Goal: Information Seeking & Learning: Check status

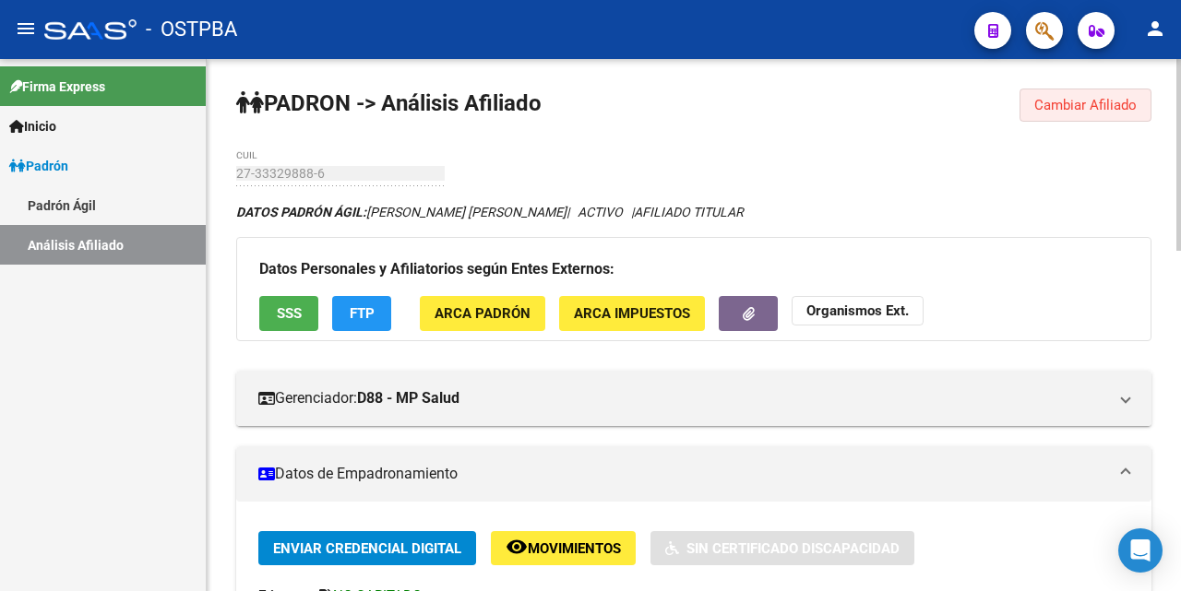
drag, startPoint x: 1073, startPoint y: 110, endPoint x: 1041, endPoint y: 117, distance: 33.1
click at [1070, 110] on span "Cambiar Afiliado" at bounding box center [1085, 105] width 102 height 17
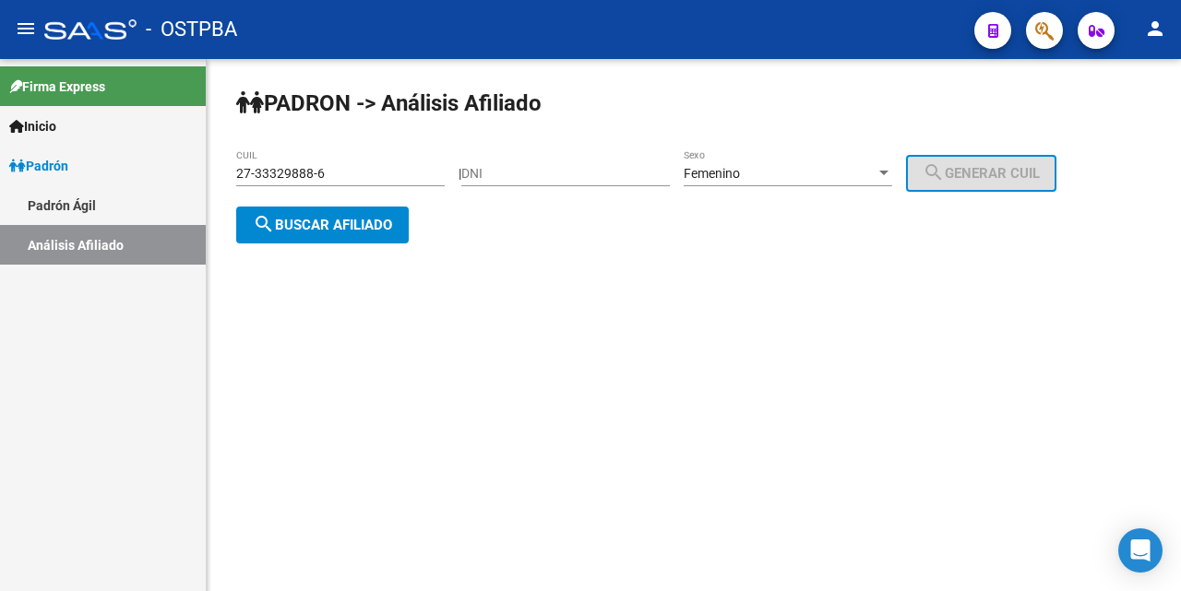
click at [429, 172] on input "27-33329888-6" at bounding box center [340, 174] width 208 height 16
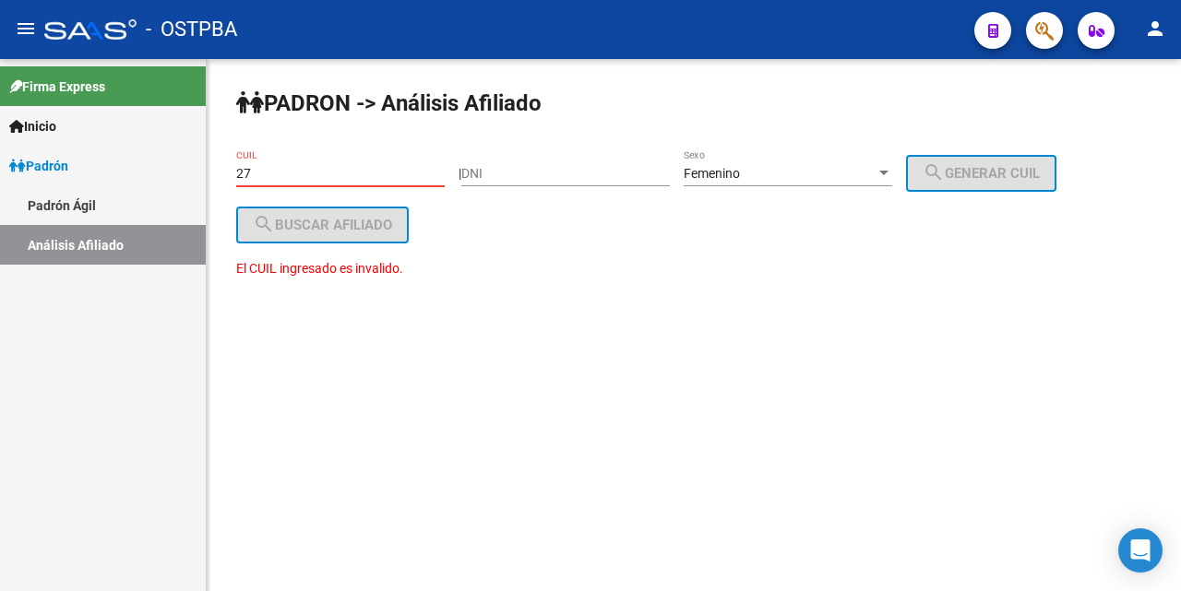
type input "2"
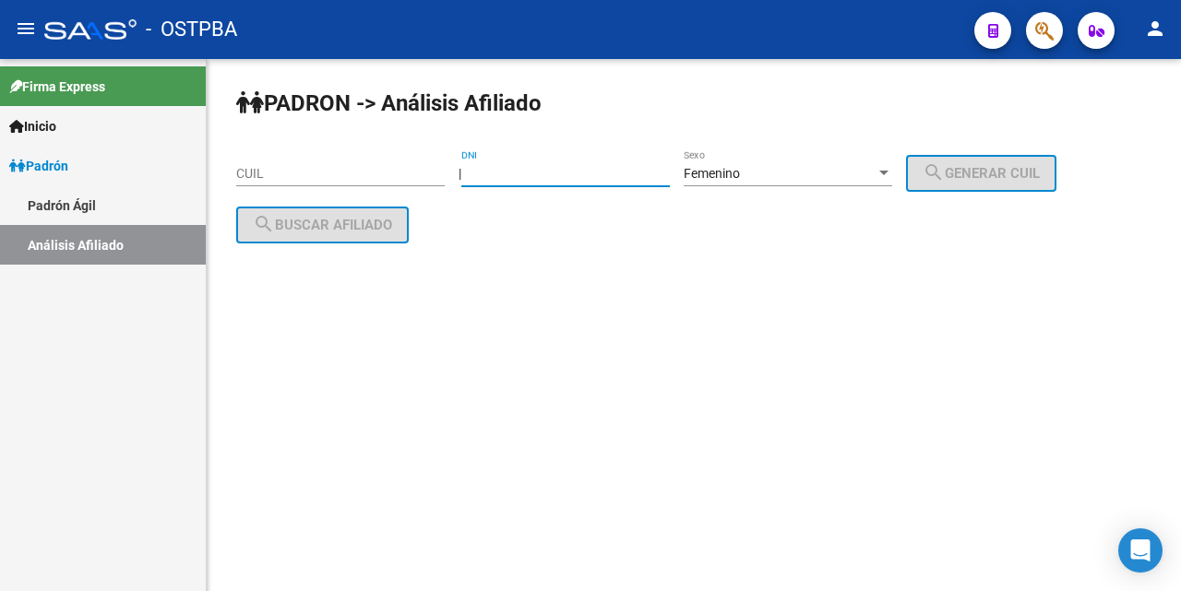
click at [486, 179] on input "DNI" at bounding box center [565, 174] width 208 height 16
type input "29791555"
drag, startPoint x: 1004, startPoint y: 176, endPoint x: 969, endPoint y: 181, distance: 35.4
click at [997, 177] on span "search Generar CUIL" at bounding box center [980, 173] width 117 height 17
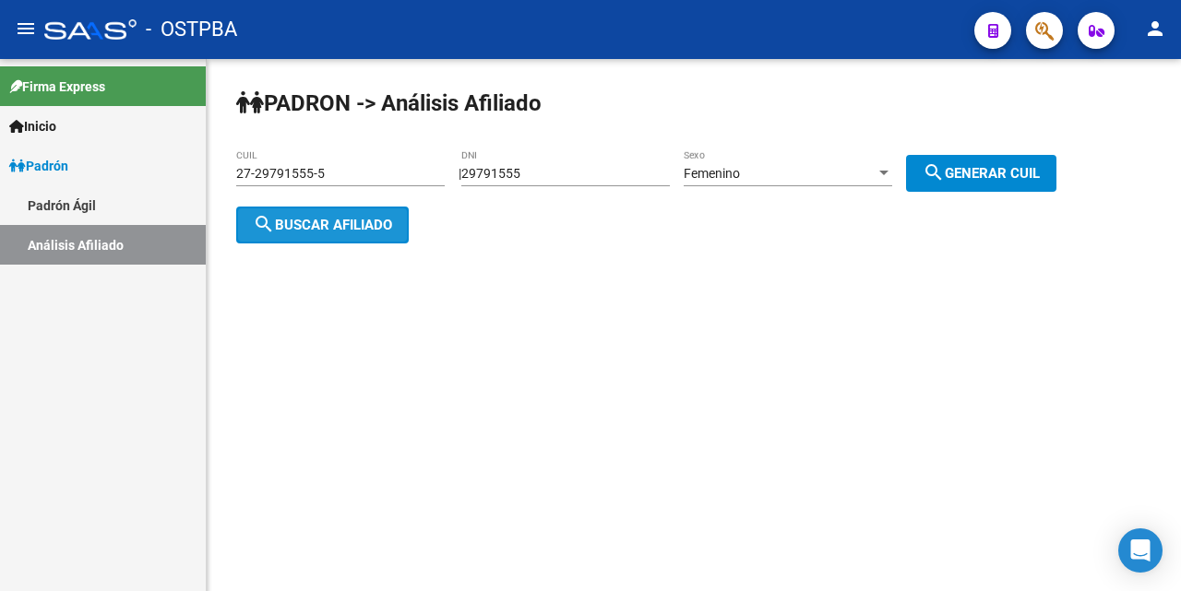
click at [382, 228] on span "search Buscar afiliado" at bounding box center [322, 225] width 139 height 17
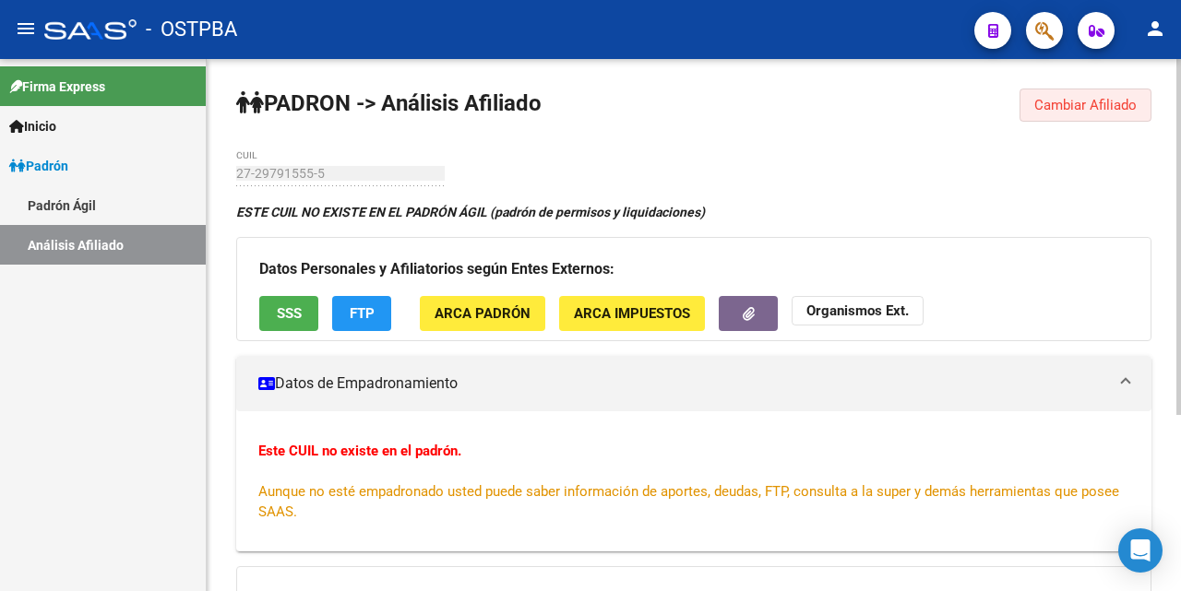
drag, startPoint x: 1065, startPoint y: 98, endPoint x: 1016, endPoint y: 105, distance: 50.4
click at [1066, 96] on button "Cambiar Afiliado" at bounding box center [1085, 105] width 132 height 33
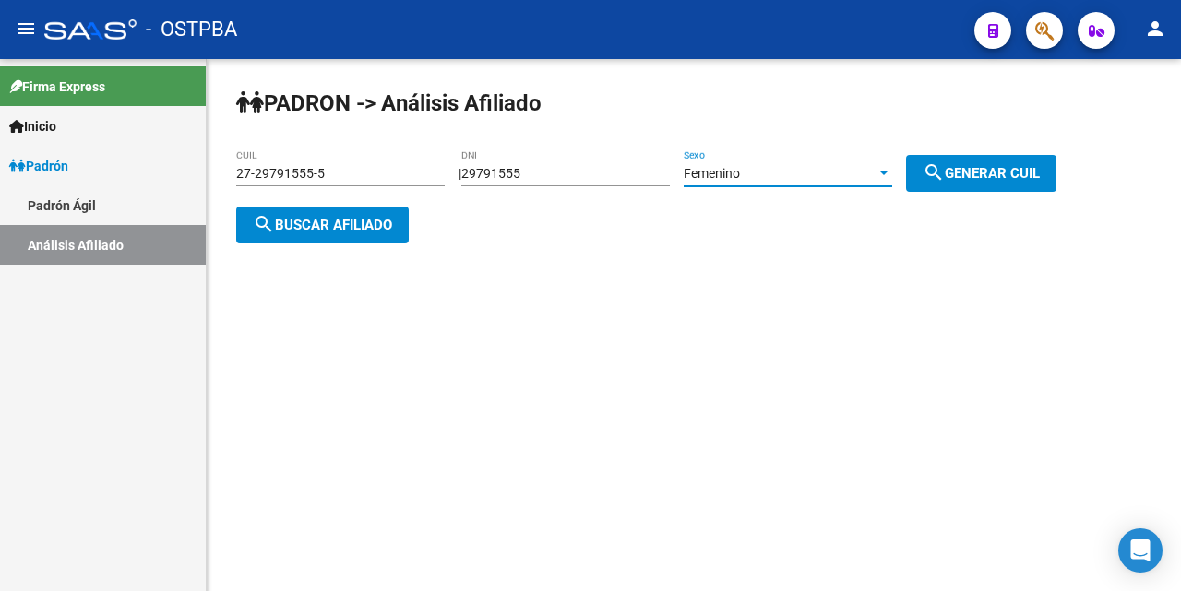
click at [892, 170] on div at bounding box center [883, 173] width 17 height 15
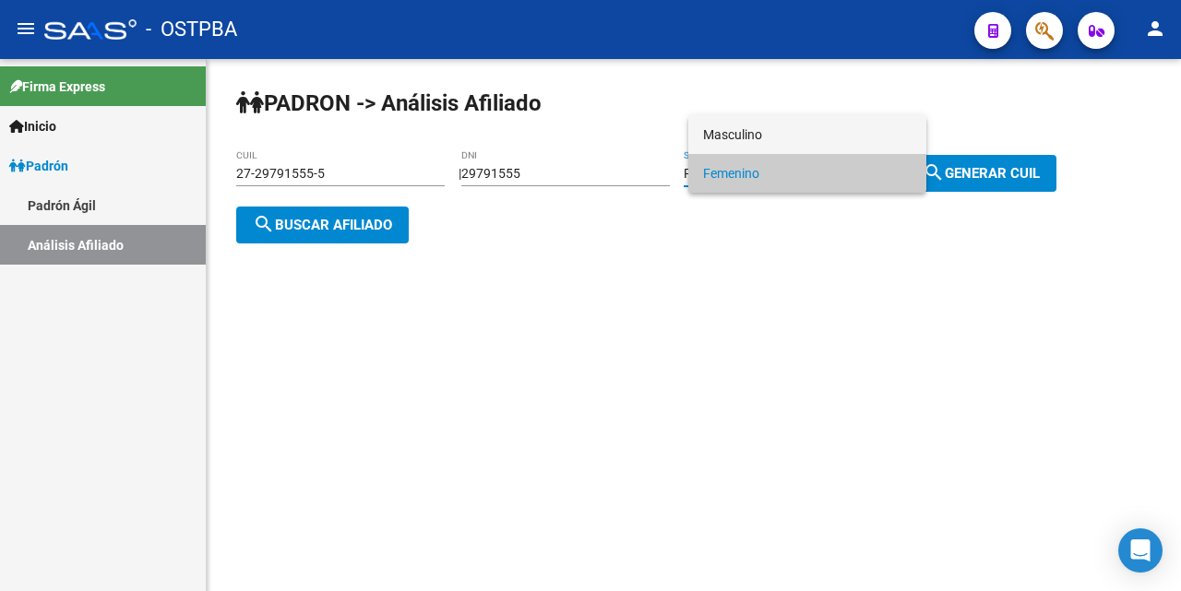
click at [818, 138] on span "Masculino" at bounding box center [807, 134] width 208 height 39
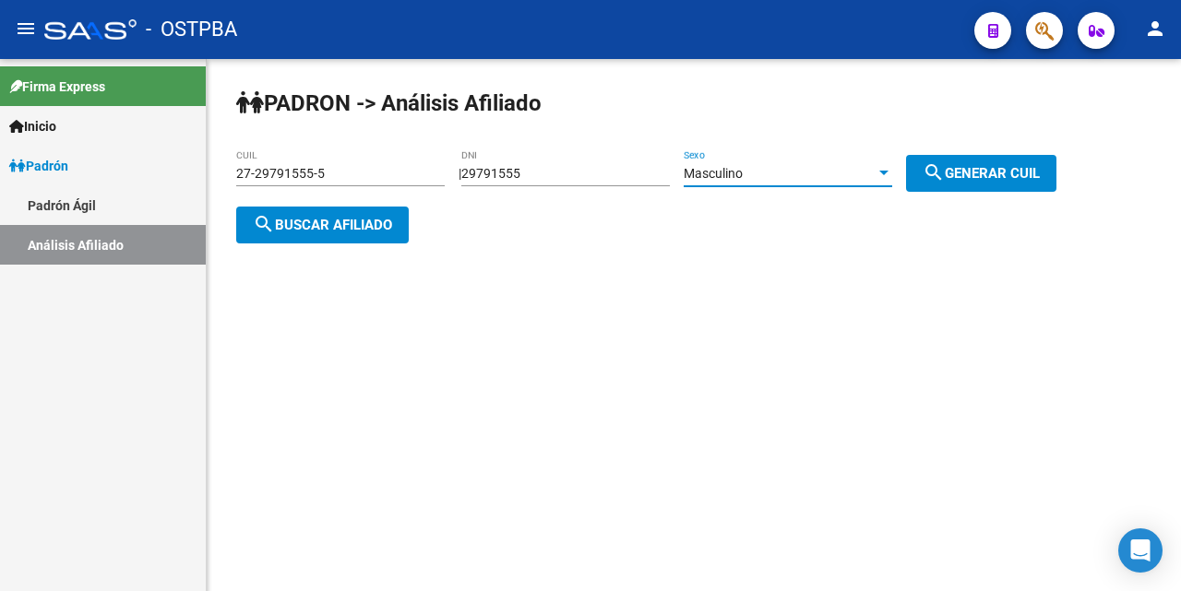
click at [392, 227] on span "search Buscar afiliado" at bounding box center [322, 225] width 139 height 17
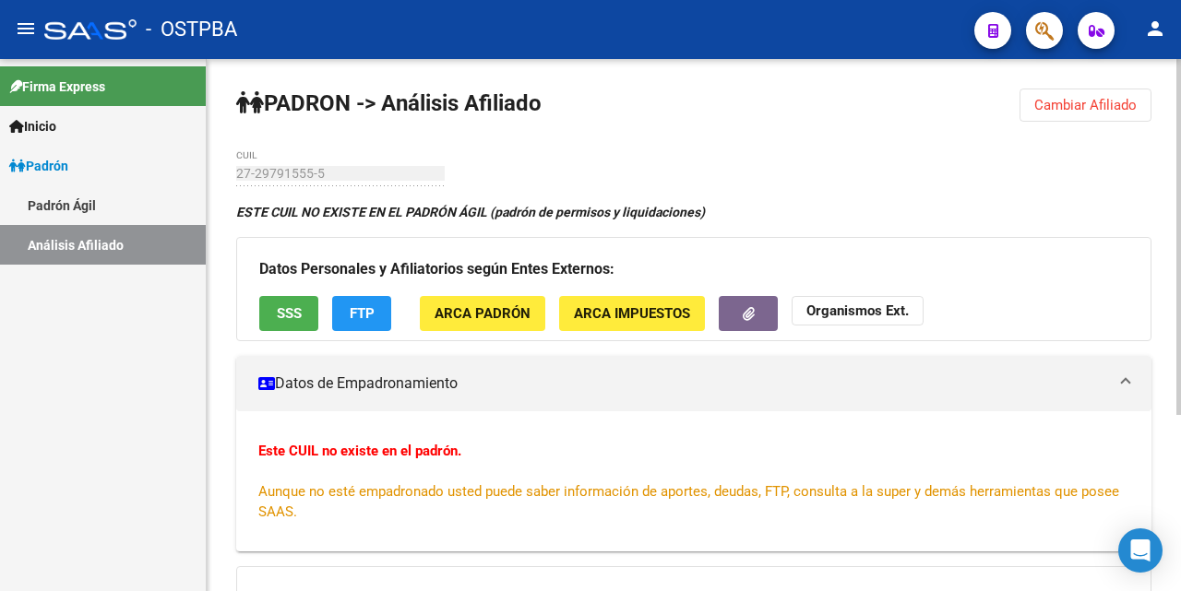
click at [1077, 102] on span "Cambiar Afiliado" at bounding box center [1085, 105] width 102 height 17
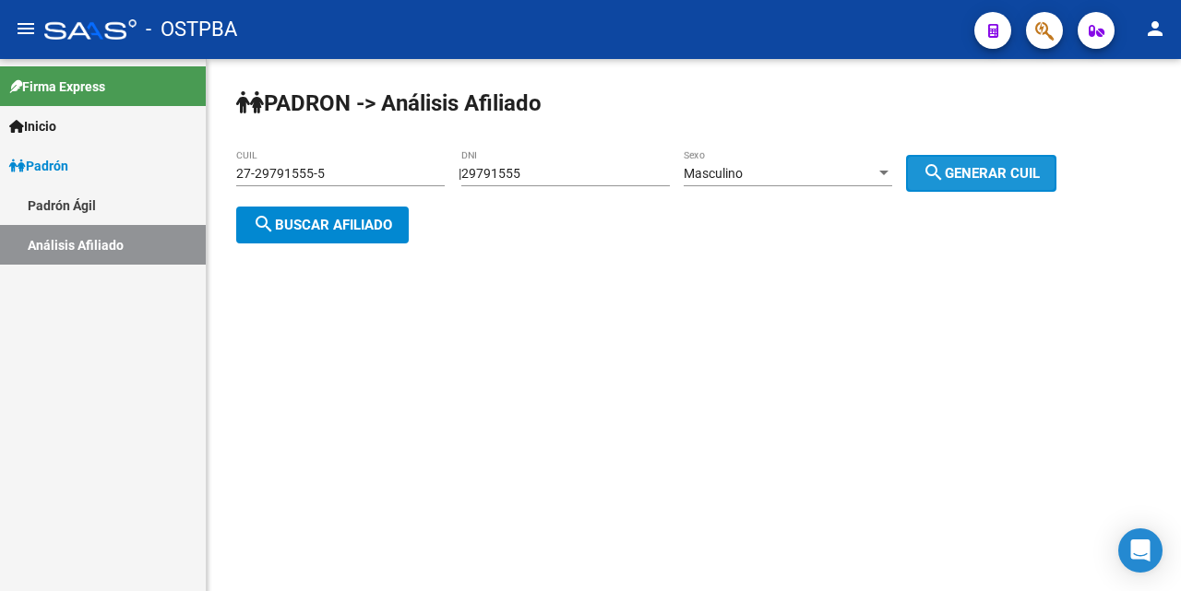
click at [1001, 167] on span "search Generar CUIL" at bounding box center [980, 173] width 117 height 17
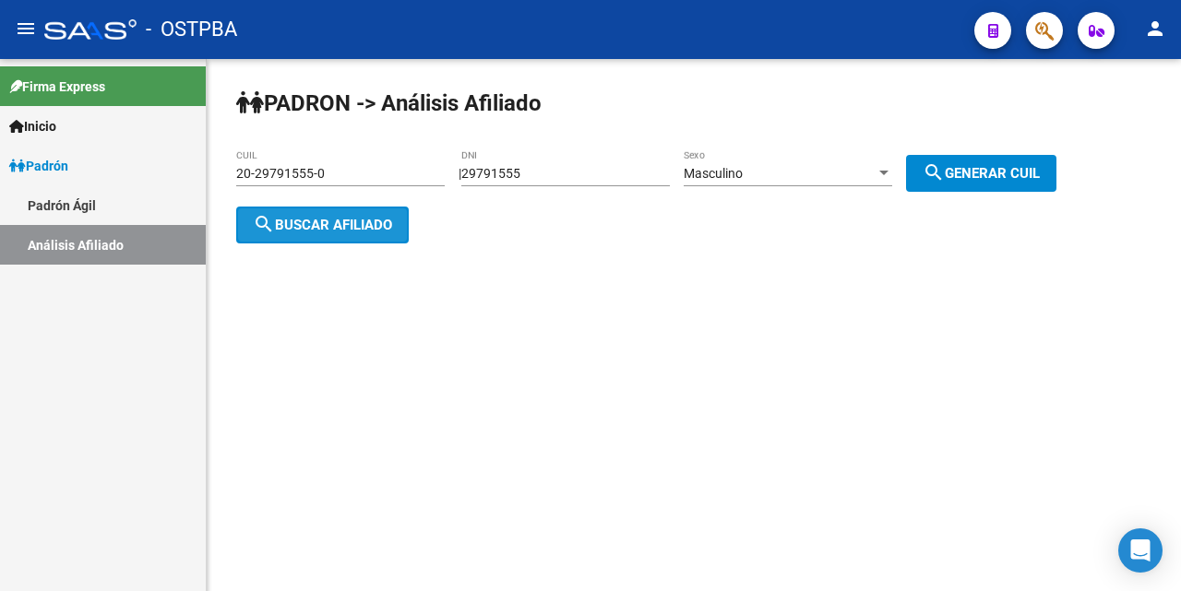
click at [360, 222] on span "search Buscar afiliado" at bounding box center [322, 225] width 139 height 17
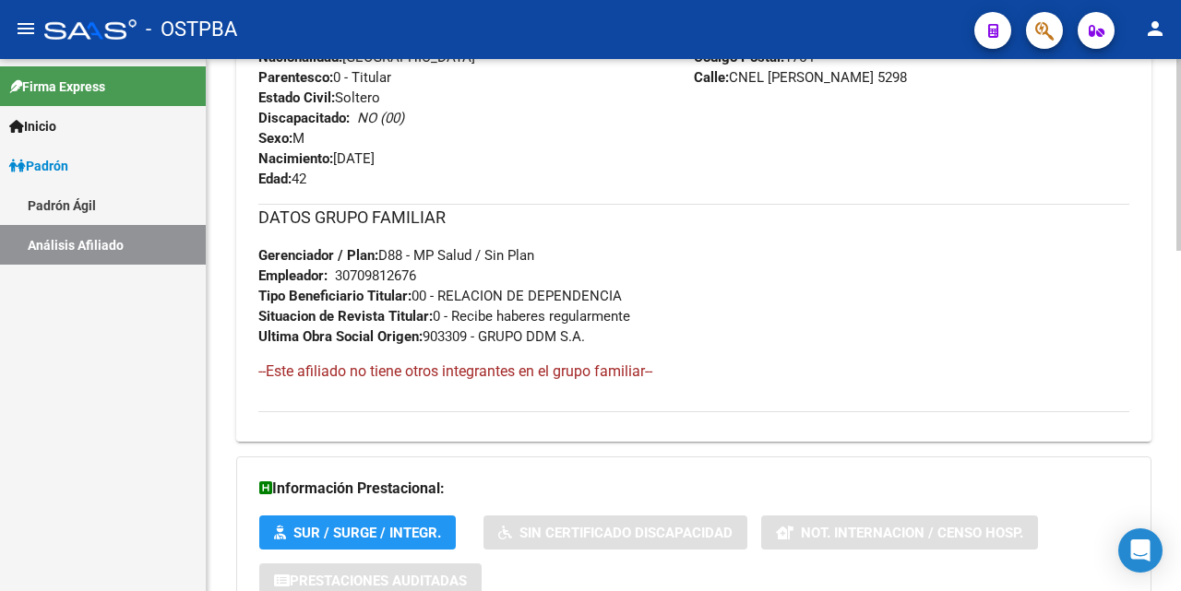
scroll to position [946, 0]
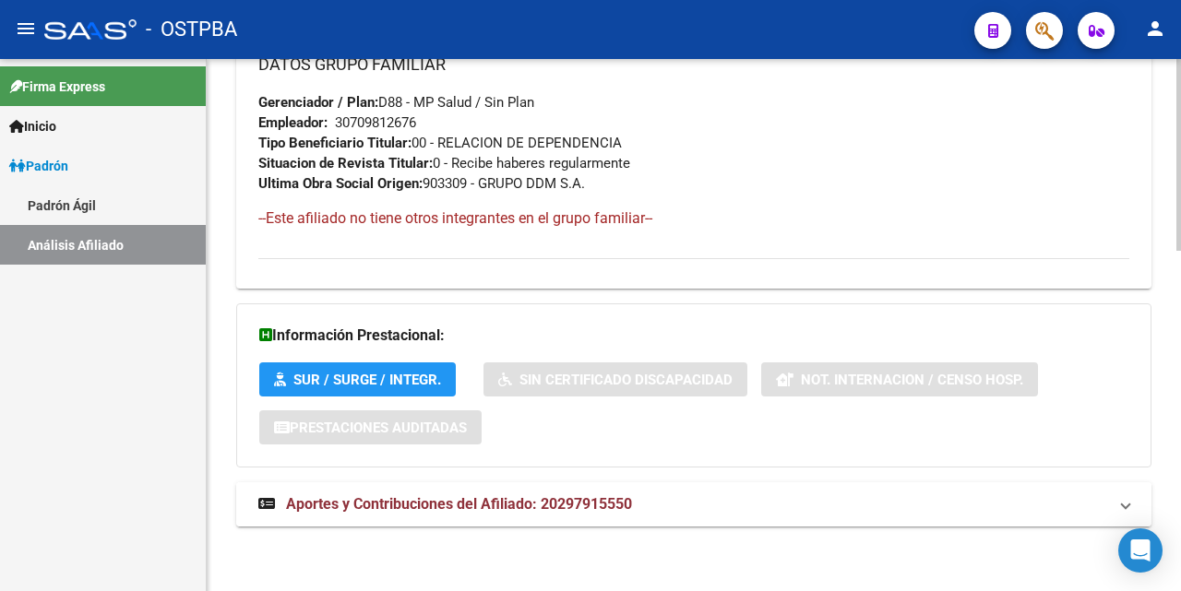
click at [441, 506] on span "Aportes y Contribuciones del Afiliado: 20297915550" at bounding box center [459, 504] width 346 height 18
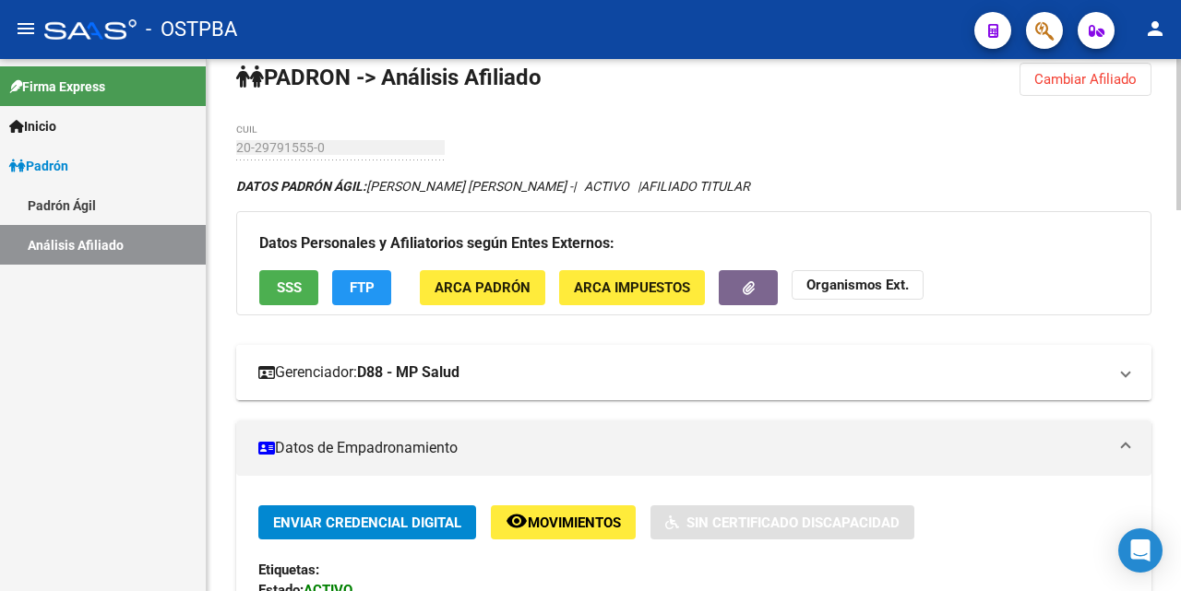
scroll to position [0, 0]
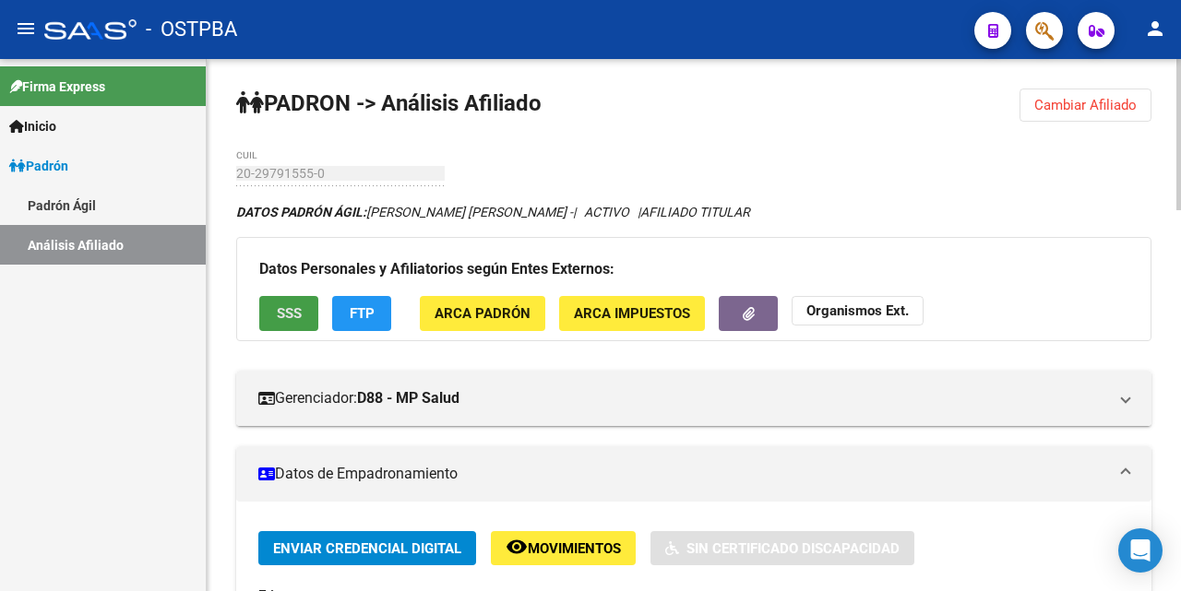
click at [305, 312] on button "SSS" at bounding box center [288, 313] width 59 height 34
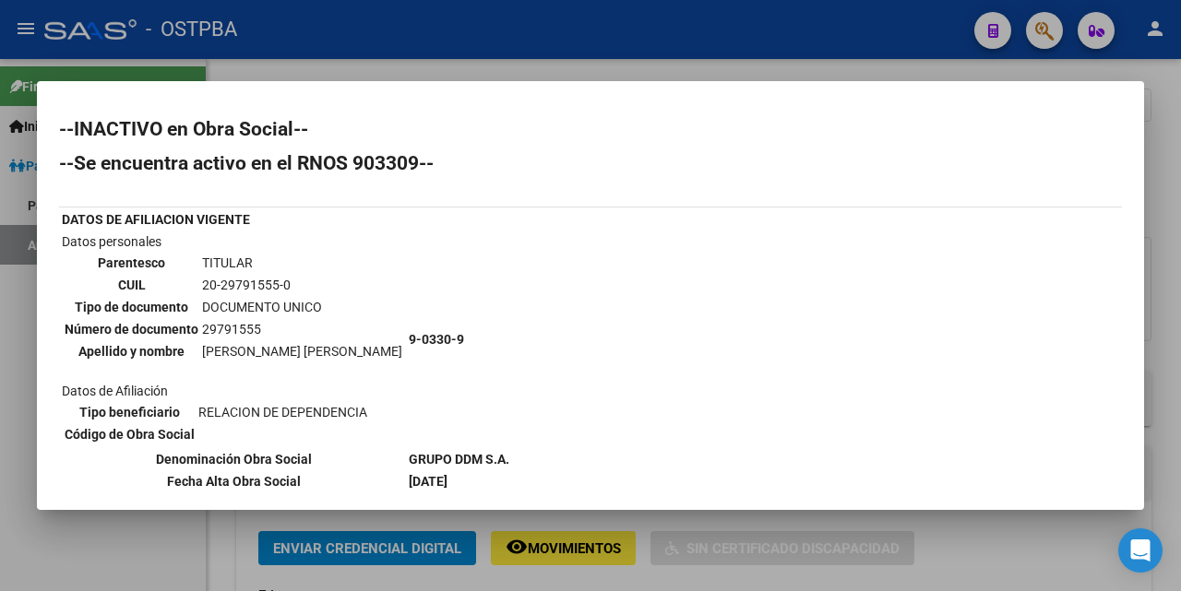
click at [632, 72] on div at bounding box center [590, 295] width 1181 height 591
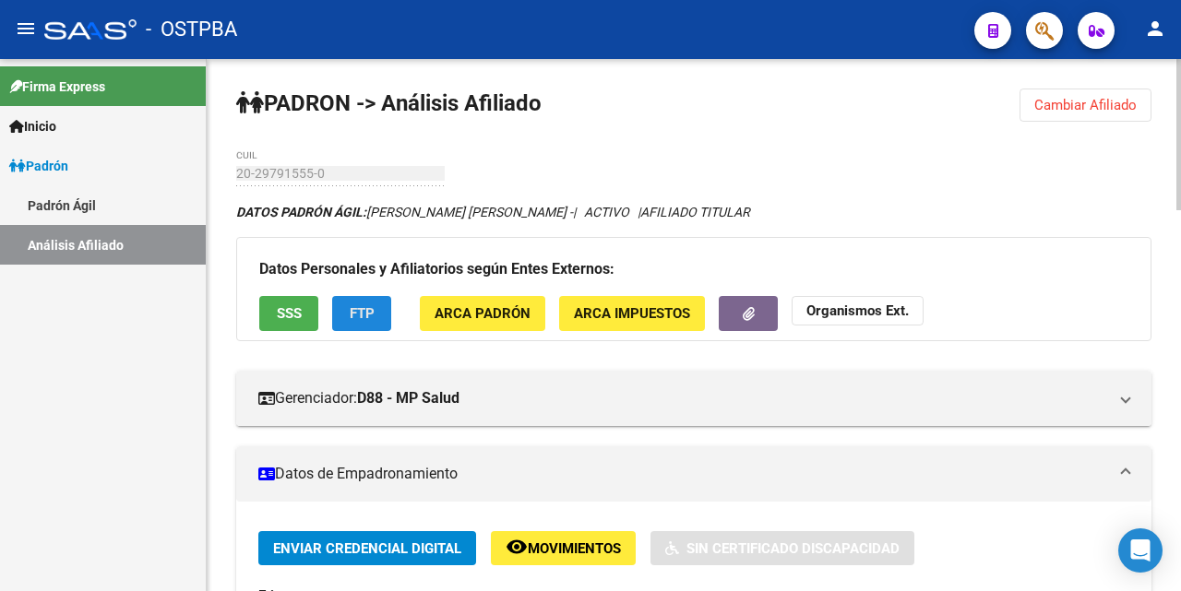
click at [376, 317] on button "FTP" at bounding box center [361, 313] width 59 height 34
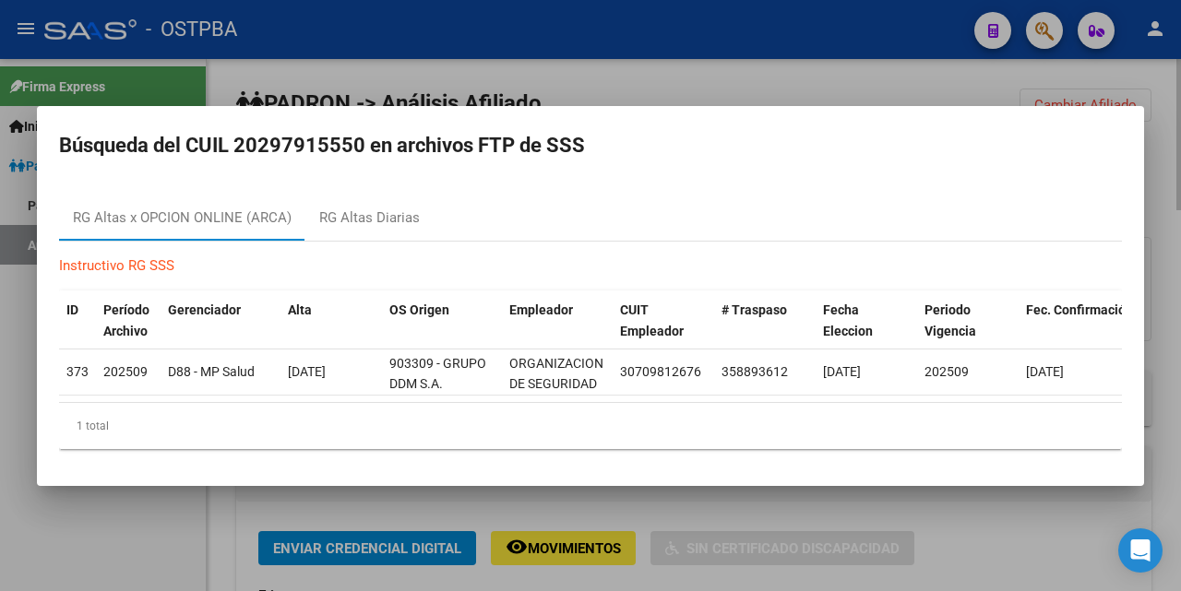
click at [731, 89] on div at bounding box center [590, 295] width 1181 height 591
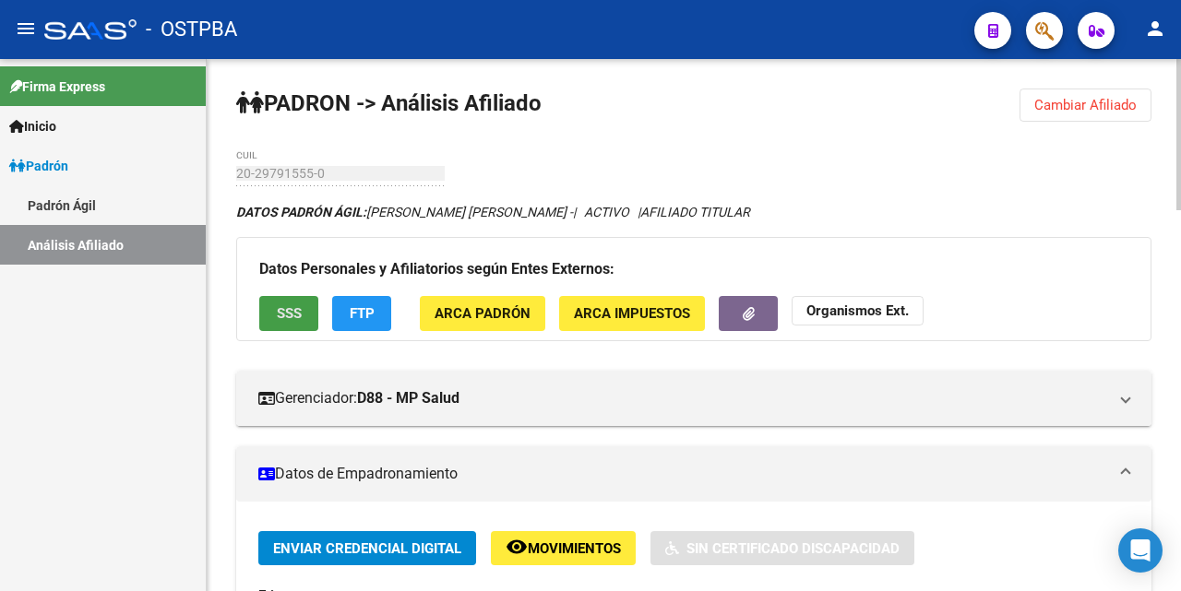
click at [304, 322] on button "SSS" at bounding box center [288, 313] width 59 height 34
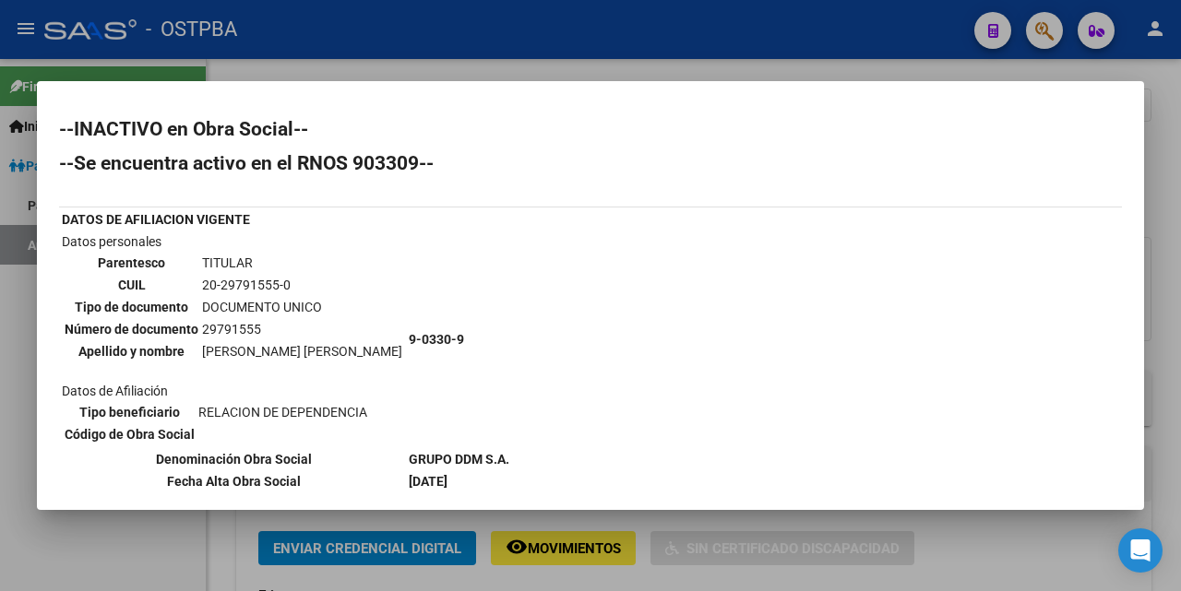
click at [599, 70] on div at bounding box center [590, 295] width 1181 height 591
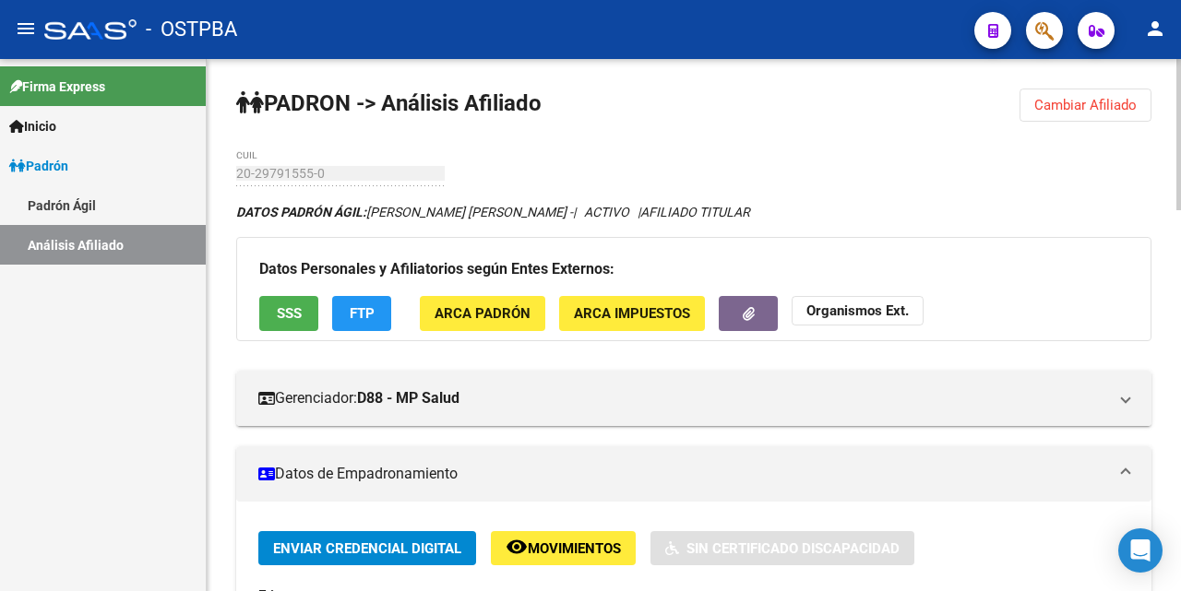
click at [607, 315] on span "ARCA Impuestos" at bounding box center [632, 314] width 116 height 17
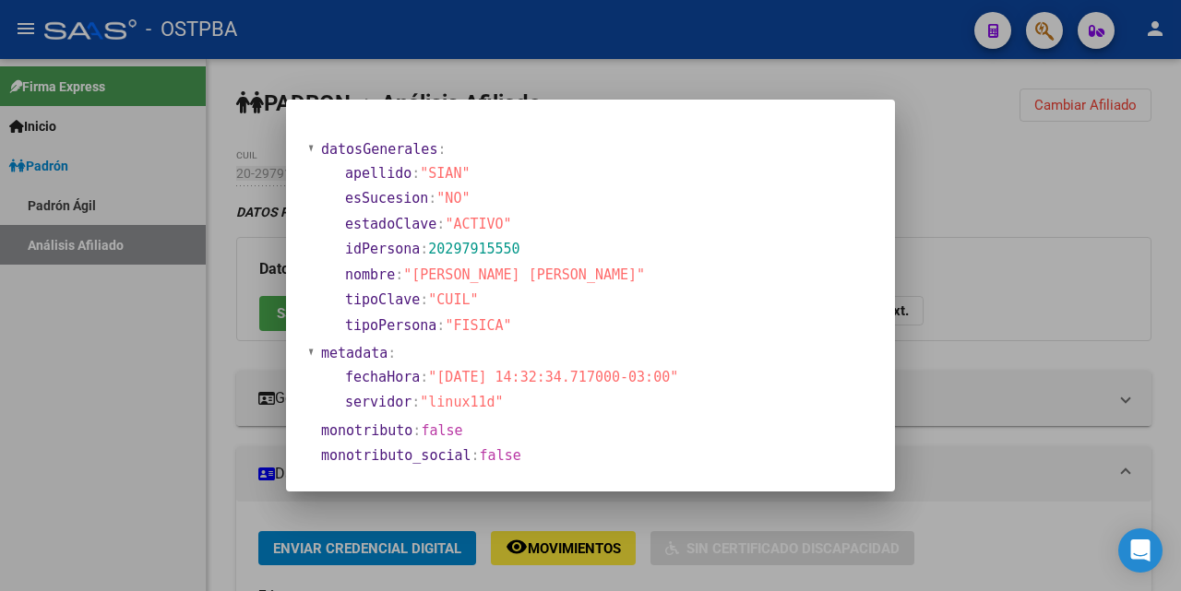
click at [667, 84] on div at bounding box center [590, 295] width 1181 height 591
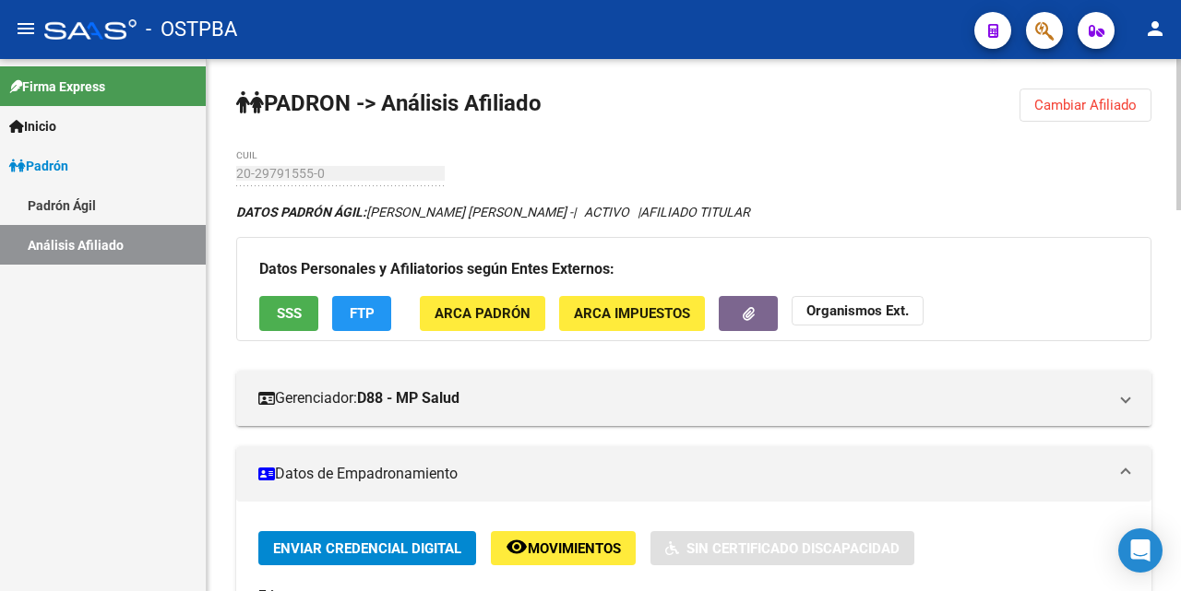
click at [636, 314] on span "ARCA Impuestos" at bounding box center [632, 314] width 116 height 17
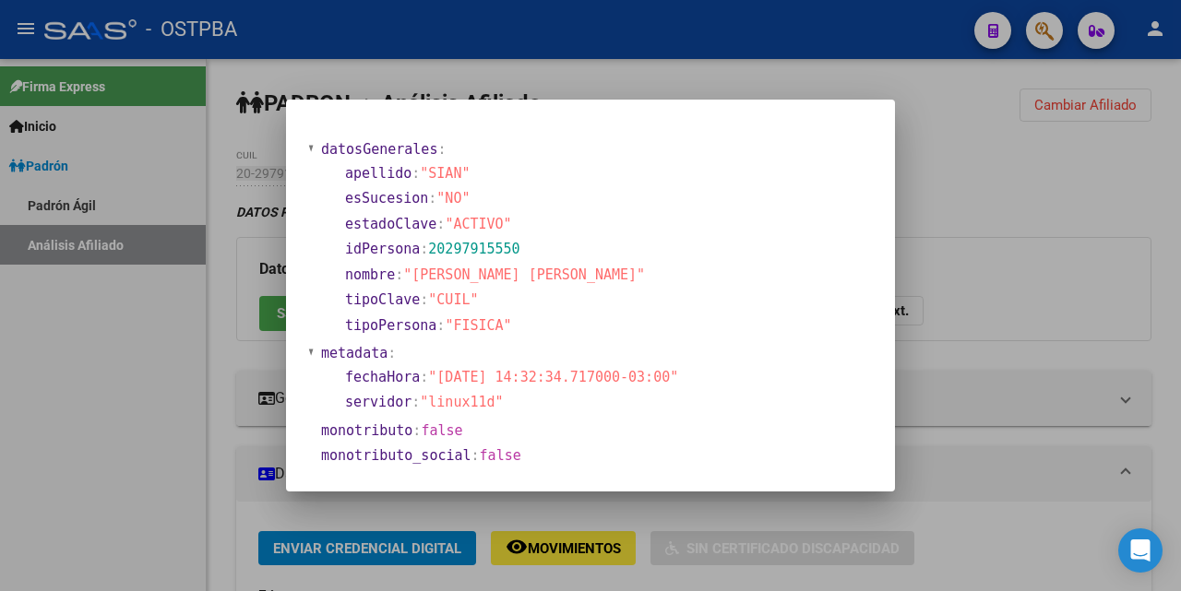
drag, startPoint x: 736, startPoint y: 74, endPoint x: 741, endPoint y: 86, distance: 12.8
click at [741, 76] on div at bounding box center [590, 295] width 1181 height 591
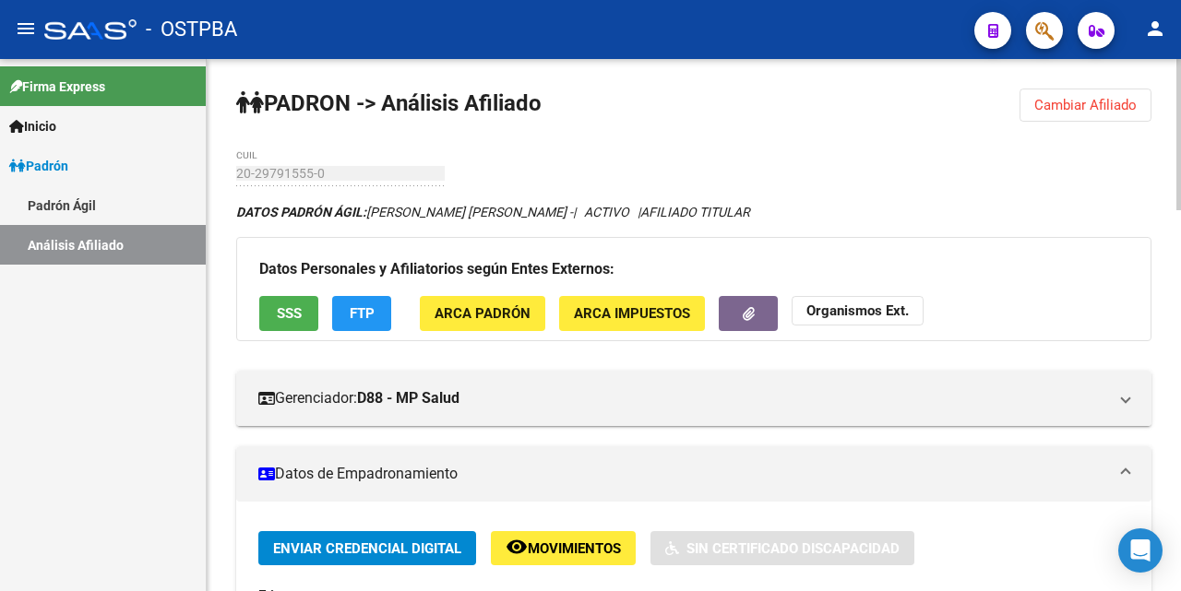
drag, startPoint x: 713, startPoint y: 470, endPoint x: 690, endPoint y: 471, distance: 23.1
click at [713, 470] on mat-panel-title "Datos de Empadronamiento" at bounding box center [682, 474] width 849 height 20
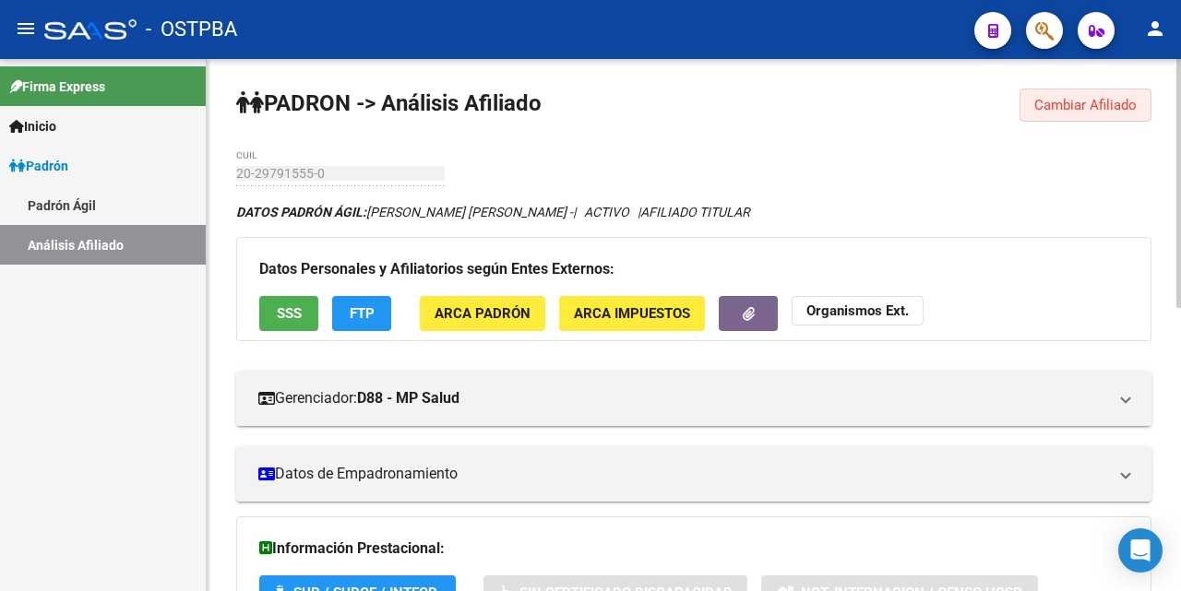
click at [1061, 108] on span "Cambiar Afiliado" at bounding box center [1085, 105] width 102 height 17
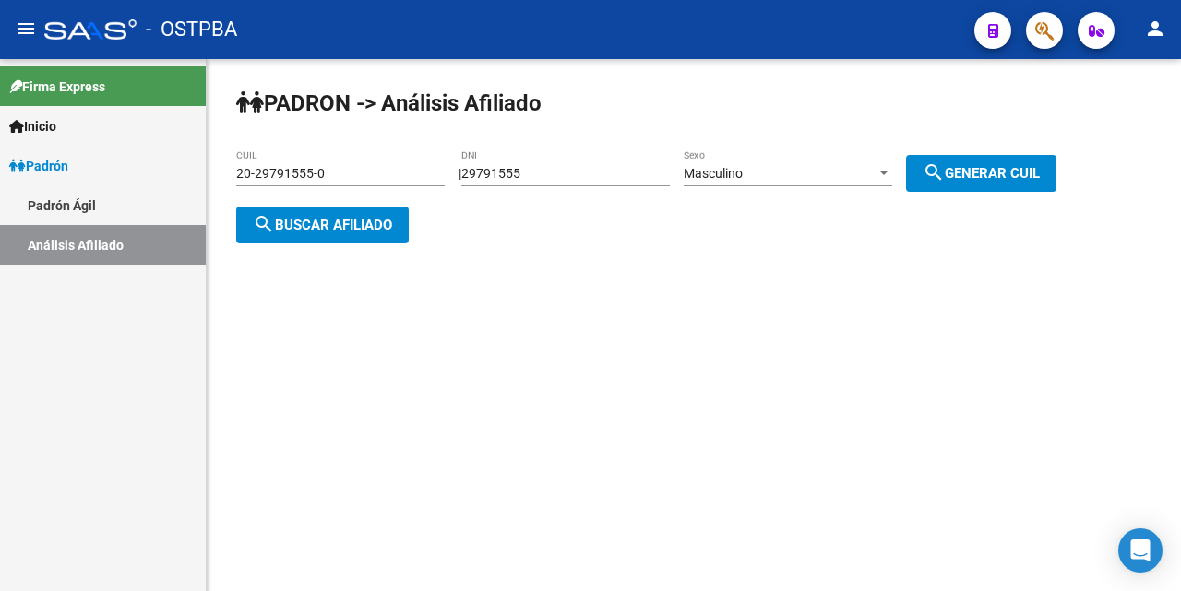
drag, startPoint x: 431, startPoint y: 170, endPoint x: 473, endPoint y: 177, distance: 43.1
click at [470, 177] on app-analisis-afiliado "[PERSON_NAME] -> Análisis Afiliado 20-29791555-0 CUIL | 29791555 DNI Masculino …" at bounding box center [653, 199] width 834 height 66
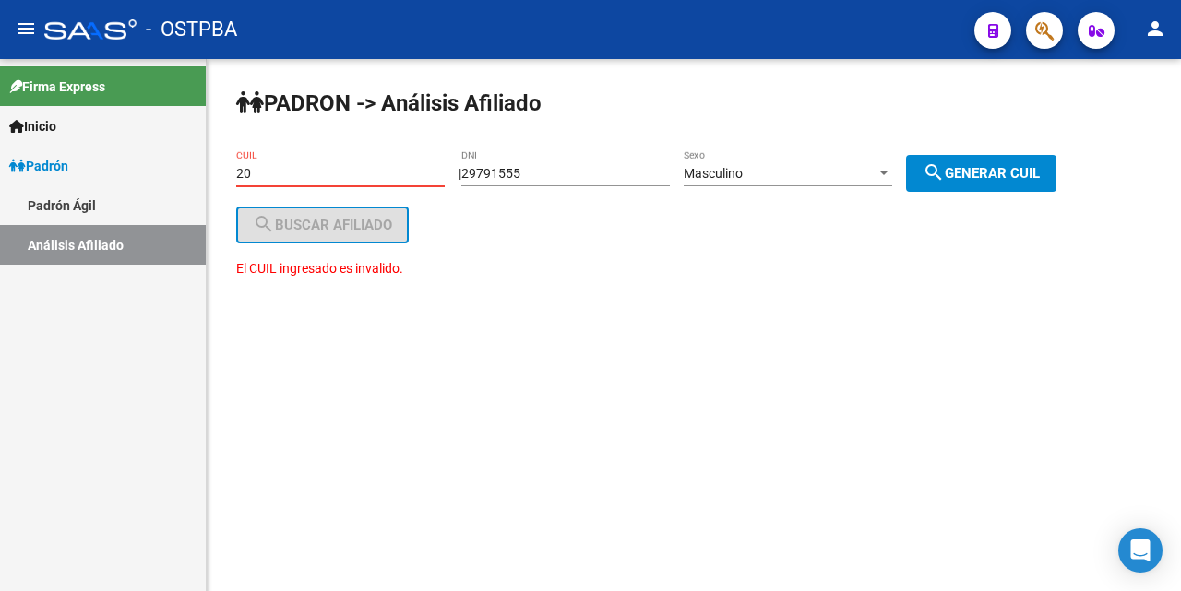
type input "2"
click at [564, 171] on input "29791555" at bounding box center [565, 174] width 208 height 16
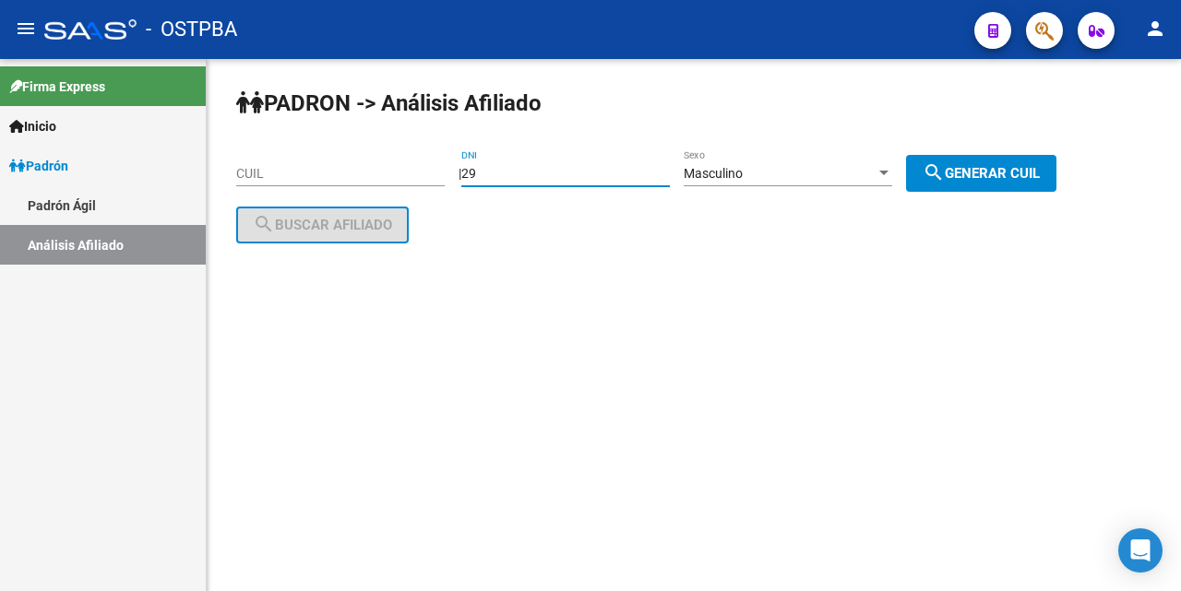
type input "2"
drag, startPoint x: 254, startPoint y: 178, endPoint x: 290, endPoint y: 219, distance: 54.2
click at [255, 179] on input "CUIL" at bounding box center [340, 174] width 208 height 16
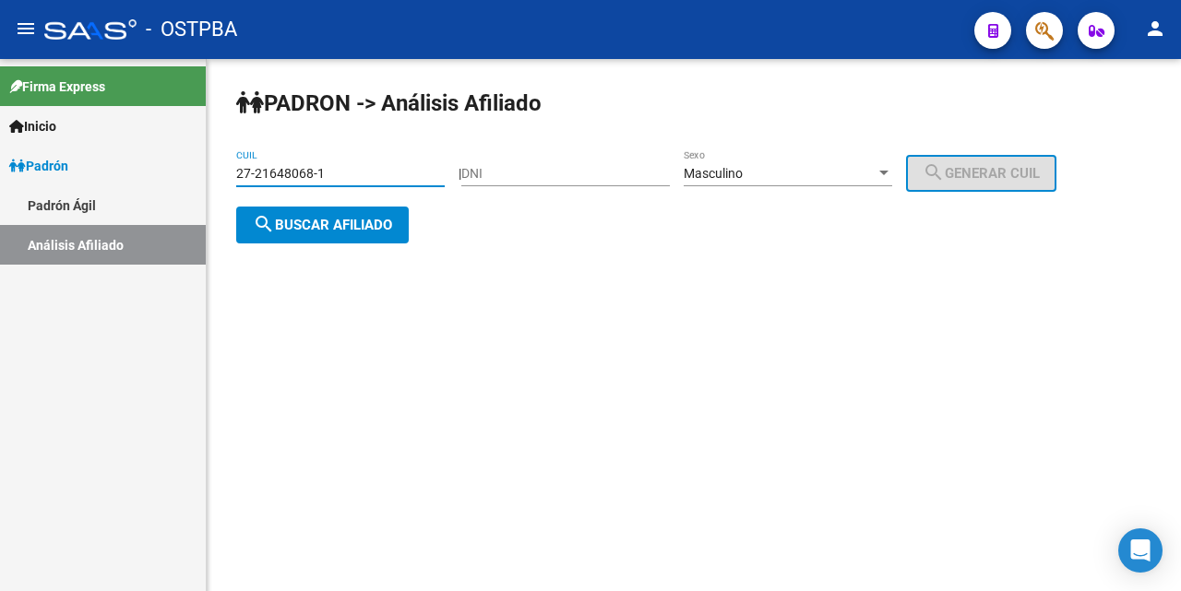
type input "27-21648068-1"
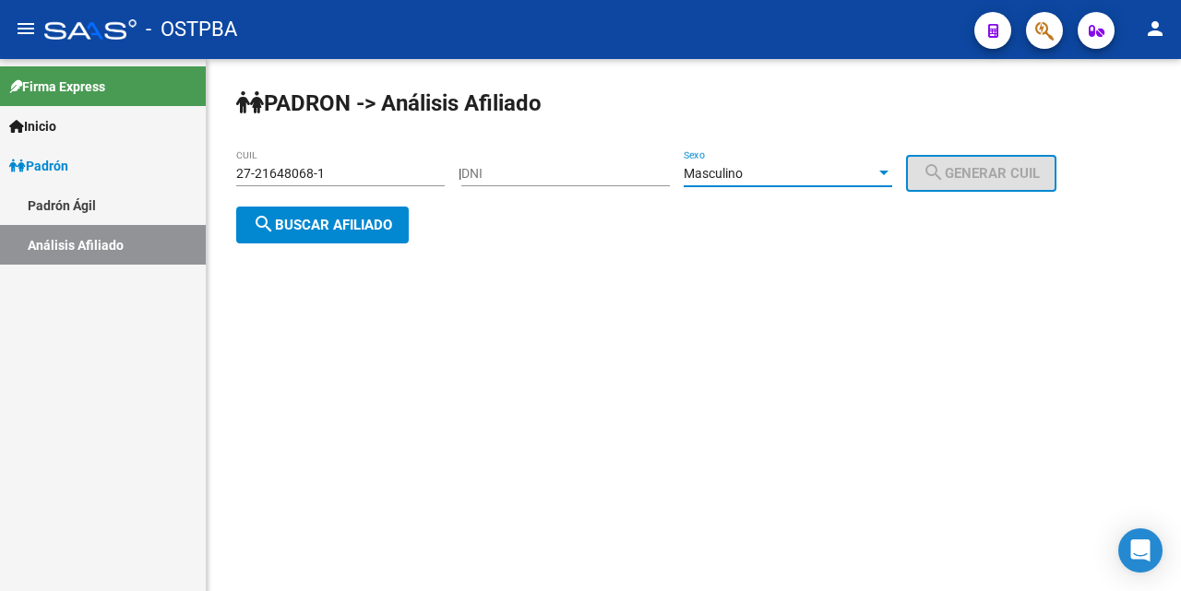
click at [892, 172] on div at bounding box center [883, 173] width 17 height 15
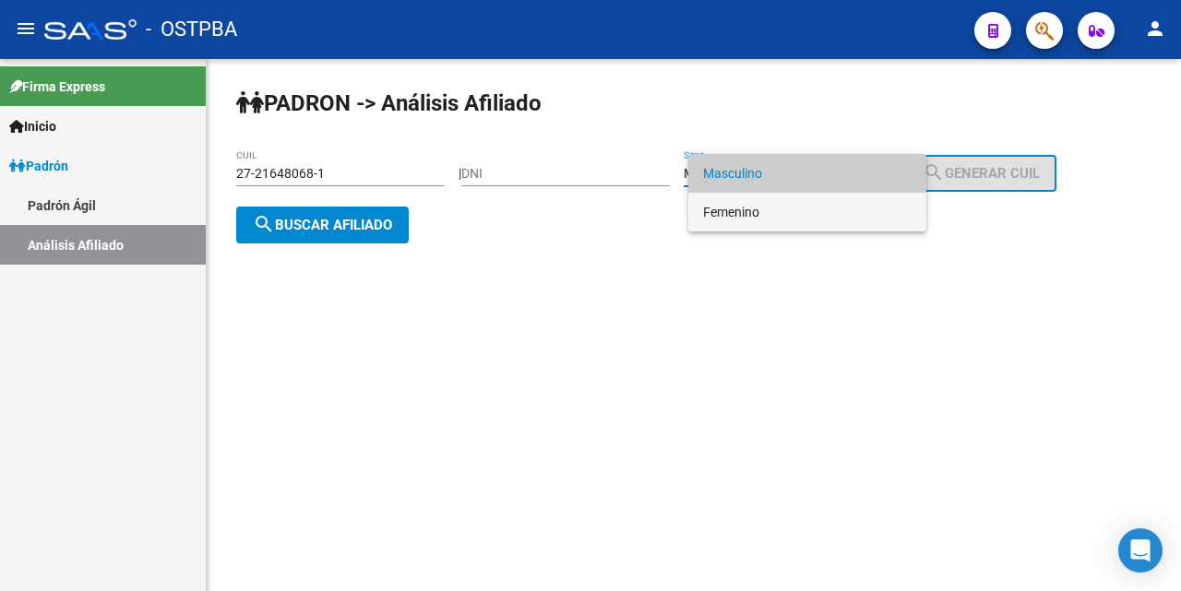
click at [799, 206] on span "Femenino" at bounding box center [807, 212] width 208 height 39
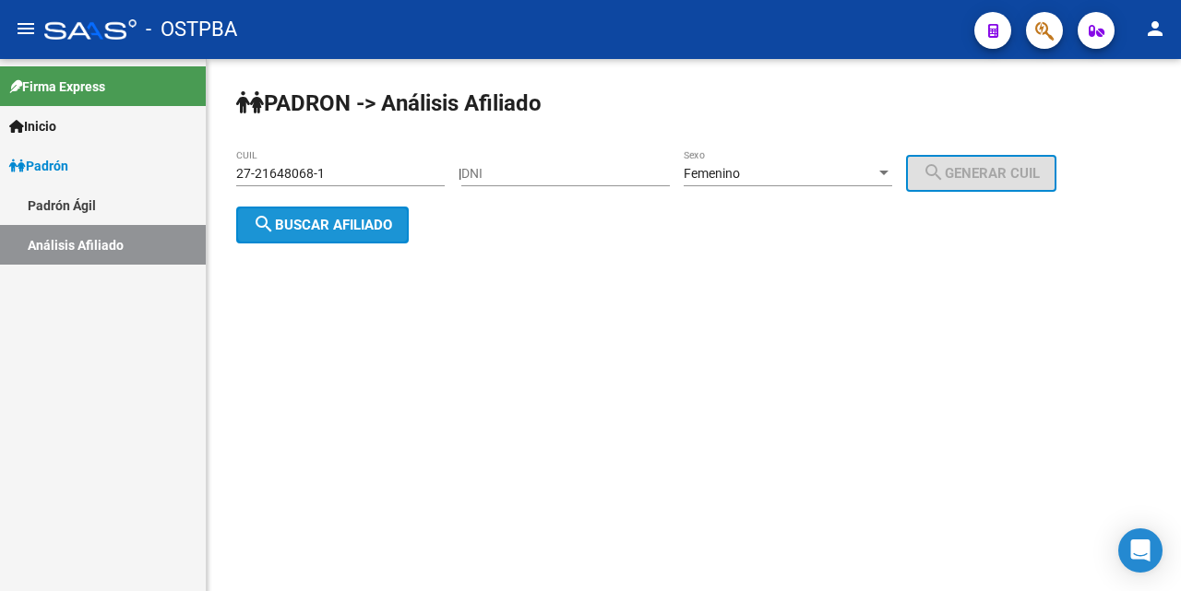
drag, startPoint x: 381, startPoint y: 220, endPoint x: 483, endPoint y: 271, distance: 114.3
click at [383, 220] on span "search Buscar afiliado" at bounding box center [322, 225] width 139 height 17
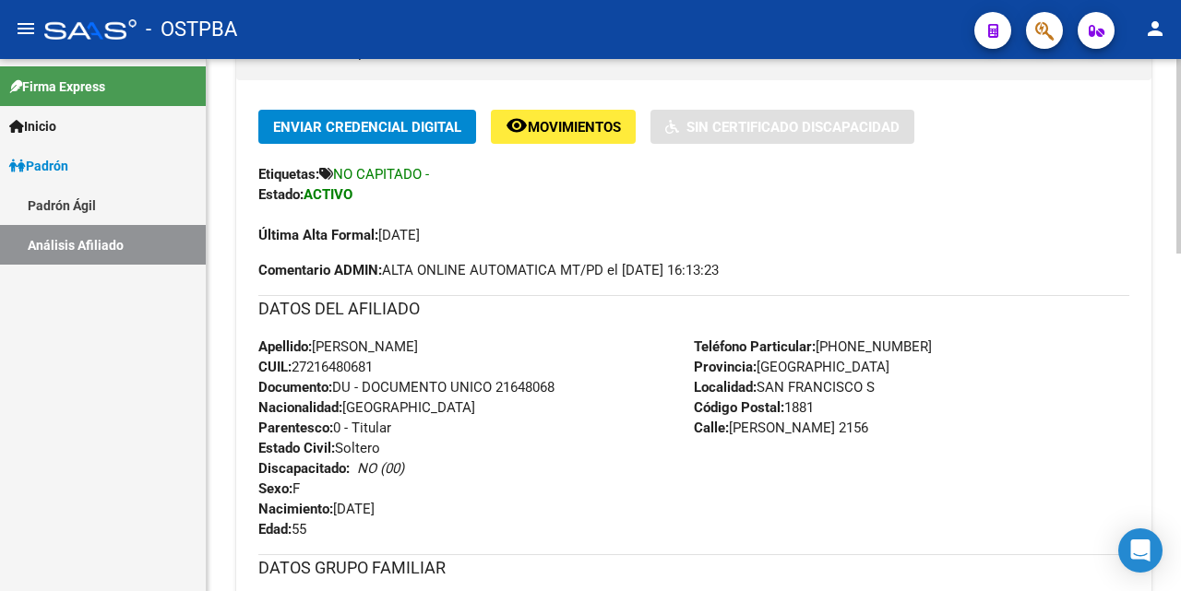
scroll to position [461, 0]
